Goal: Check status: Check status

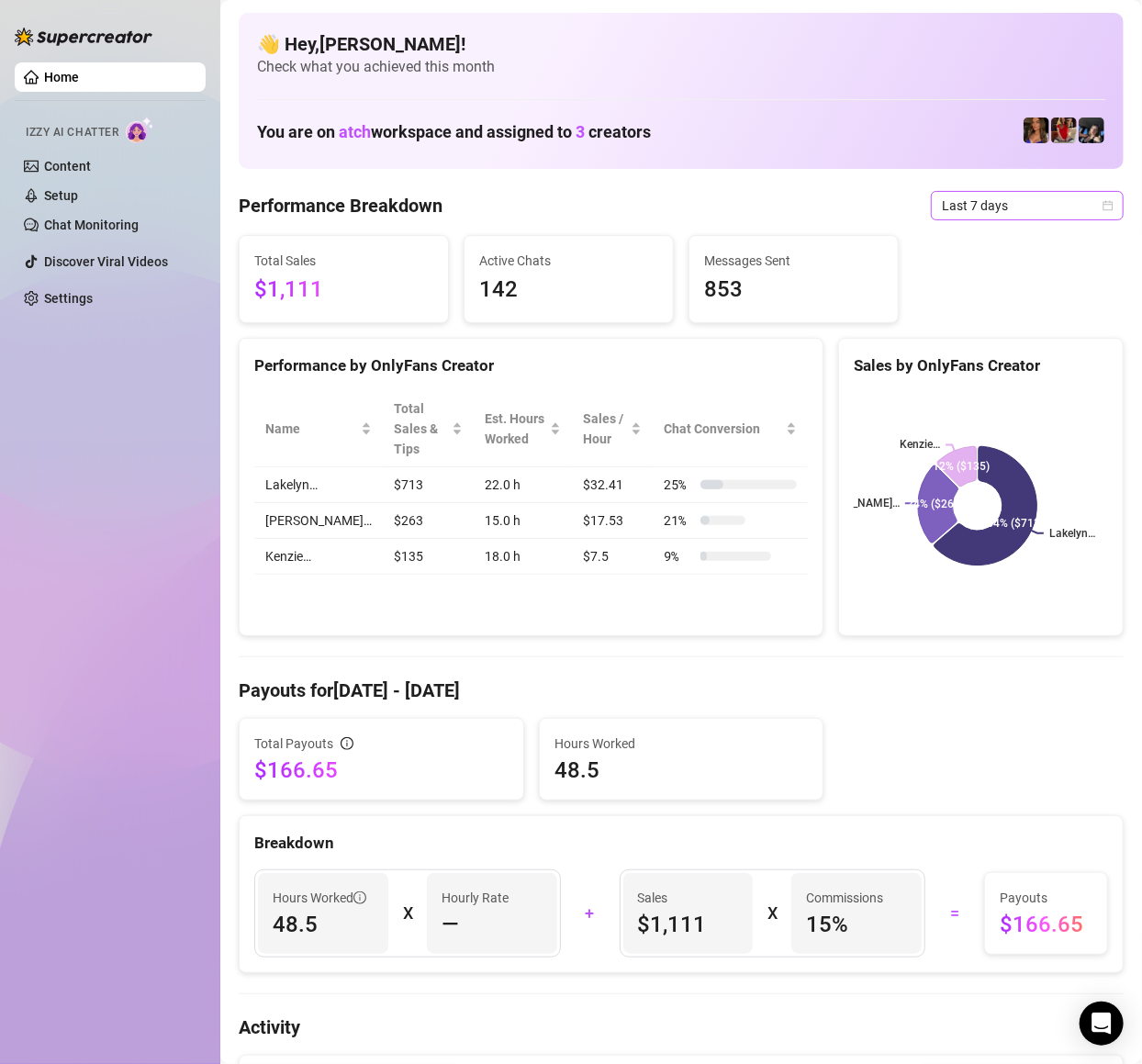
click at [1007, 192] on span "Last 7 days" at bounding box center [1027, 206] width 171 height 27
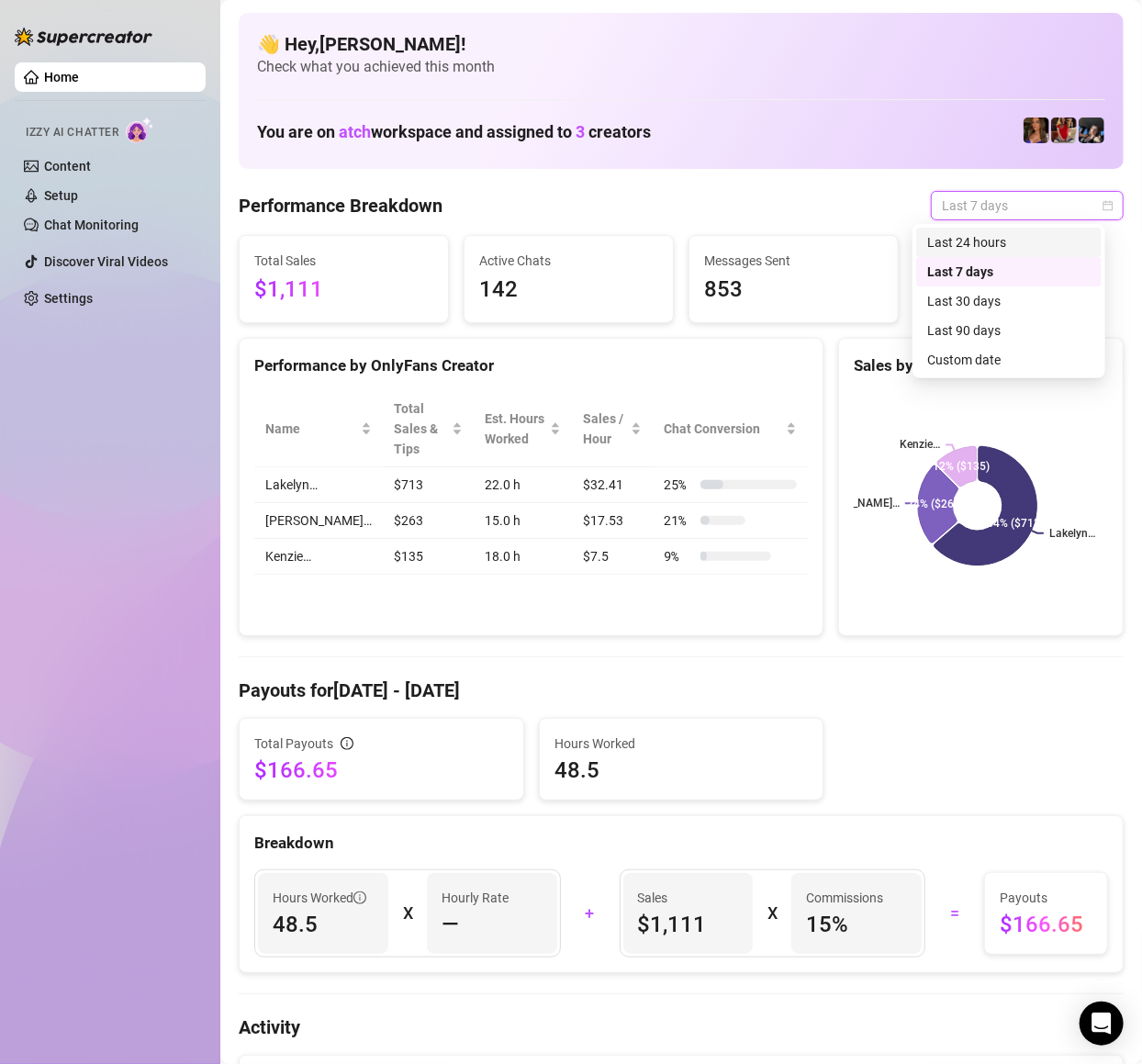
click at [955, 241] on div "Last 24 hours" at bounding box center [1009, 242] width 164 height 20
